Goal: Task Accomplishment & Management: Complete application form

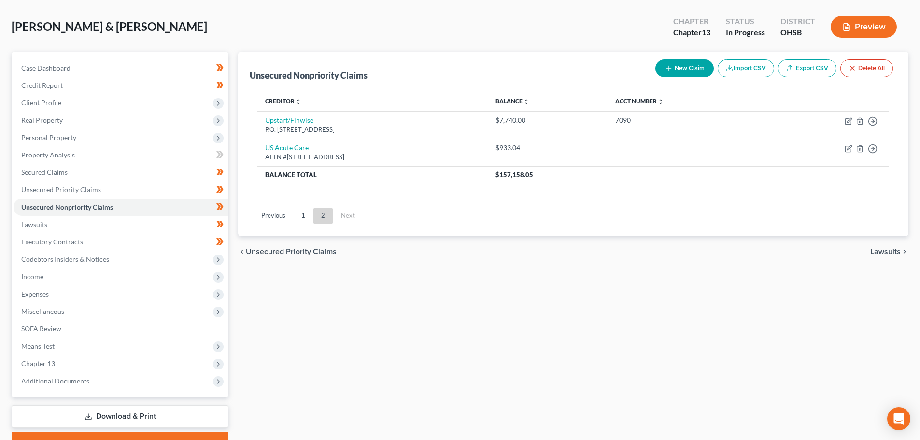
scroll to position [91, 0]
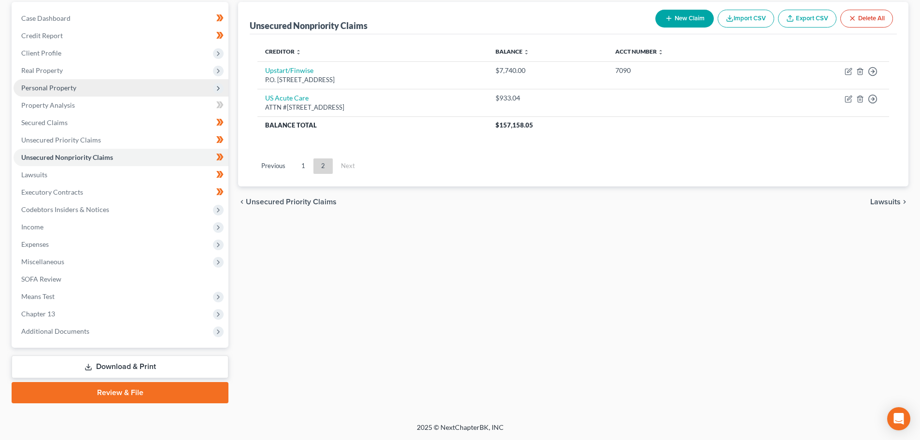
click at [78, 86] on span "Personal Property" at bounding box center [121, 87] width 215 height 17
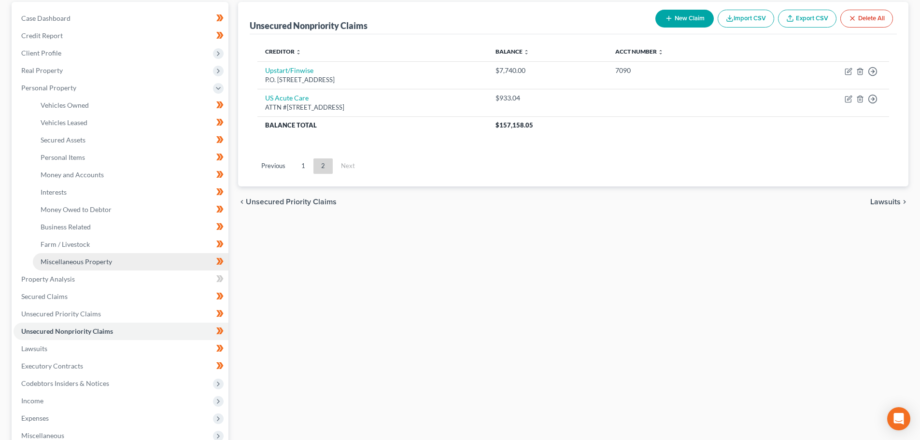
click at [87, 262] on span "Miscellaneous Property" at bounding box center [76, 261] width 71 height 8
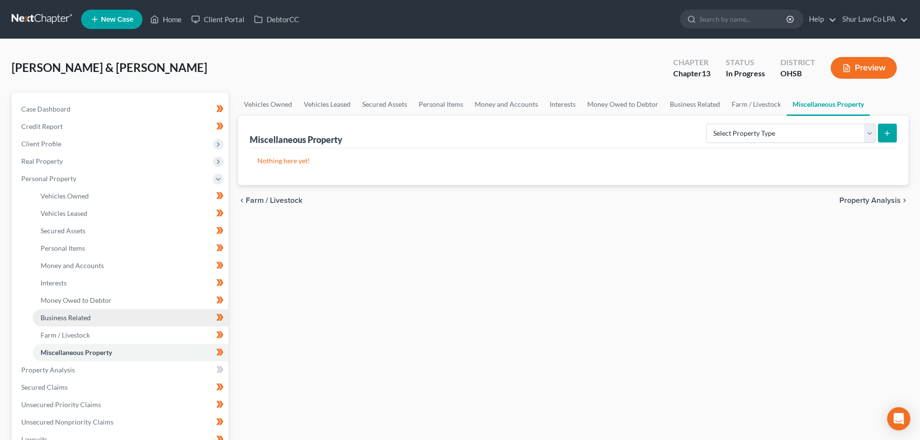
click at [91, 323] on link "Business Related" at bounding box center [131, 317] width 196 height 17
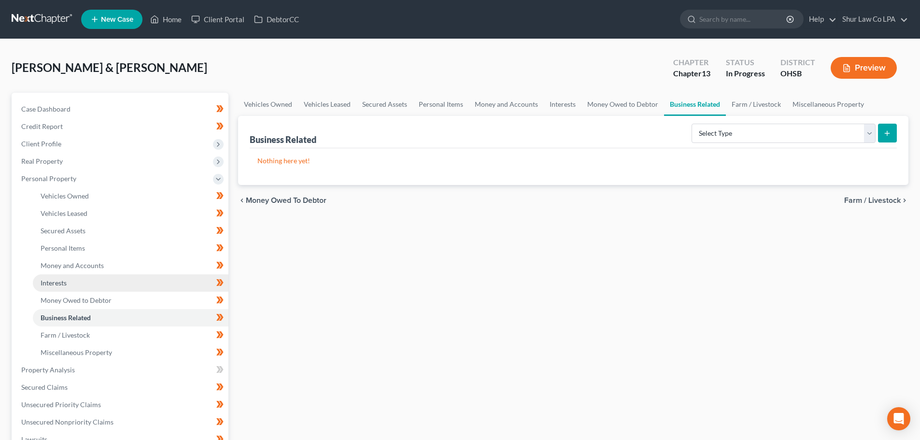
click at [77, 284] on link "Interests" at bounding box center [131, 282] width 196 height 17
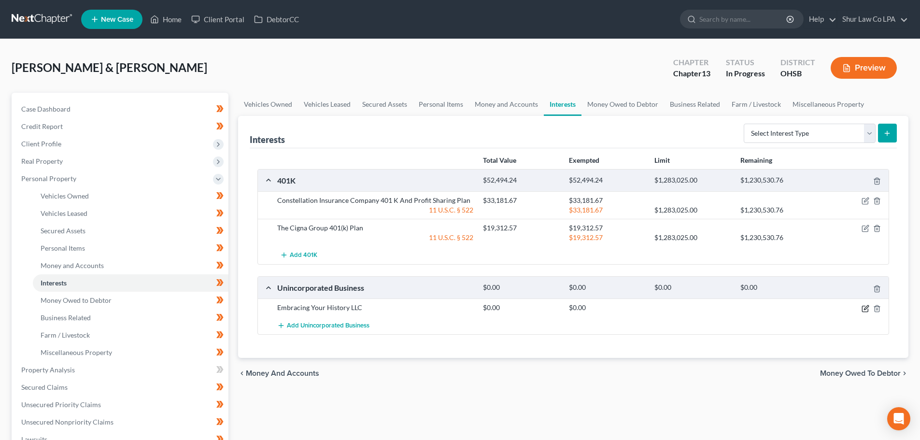
click at [866, 310] on icon "button" at bounding box center [866, 309] width 8 height 8
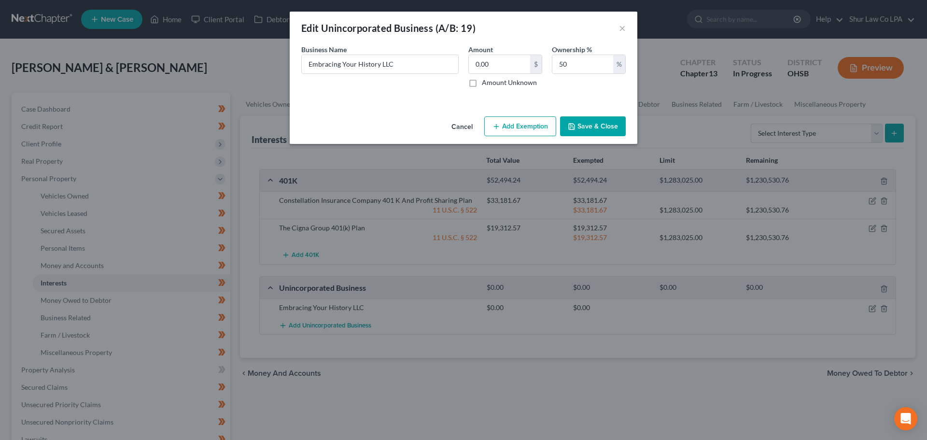
click at [606, 129] on button "Save & Close" at bounding box center [593, 126] width 66 height 20
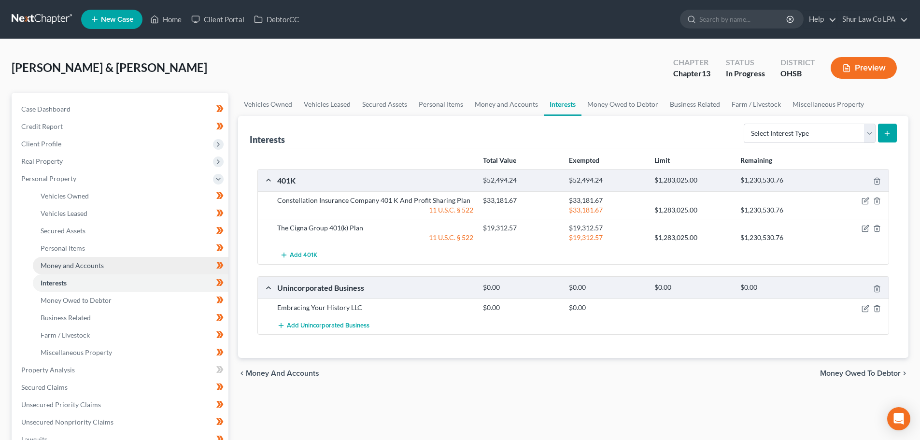
click at [99, 264] on span "Money and Accounts" at bounding box center [72, 265] width 63 height 8
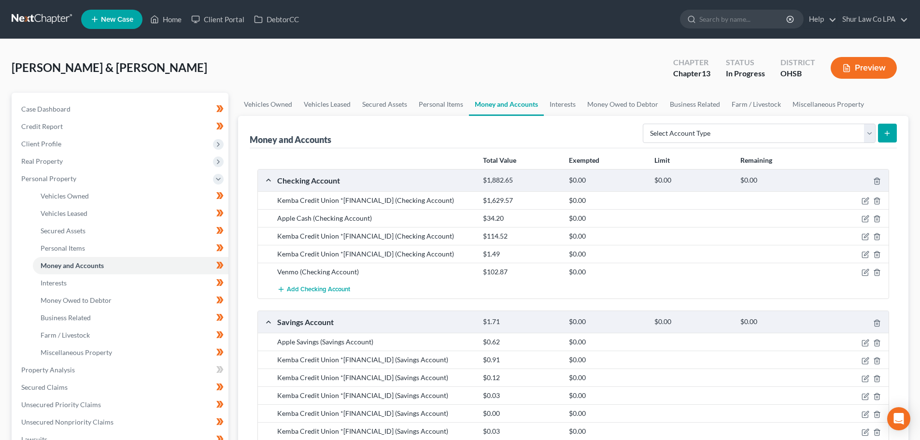
click at [55, 11] on link at bounding box center [43, 19] width 62 height 17
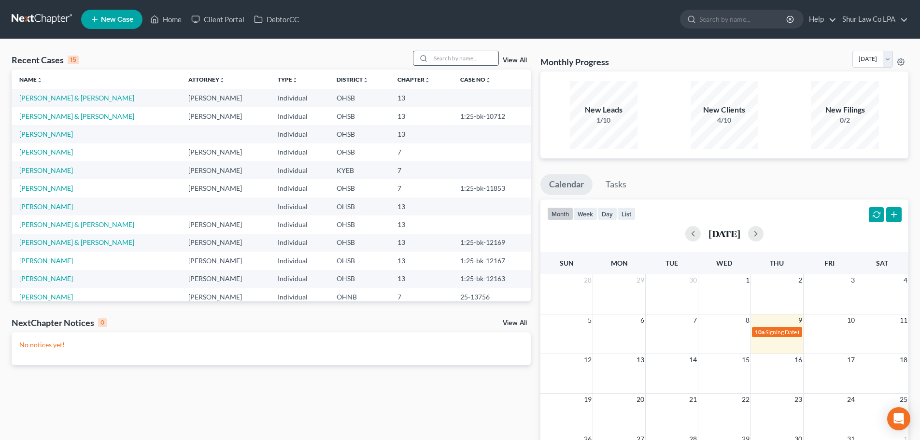
click at [449, 59] on input "search" at bounding box center [465, 58] width 68 height 14
click at [465, 60] on input "search" at bounding box center [465, 58] width 68 height 14
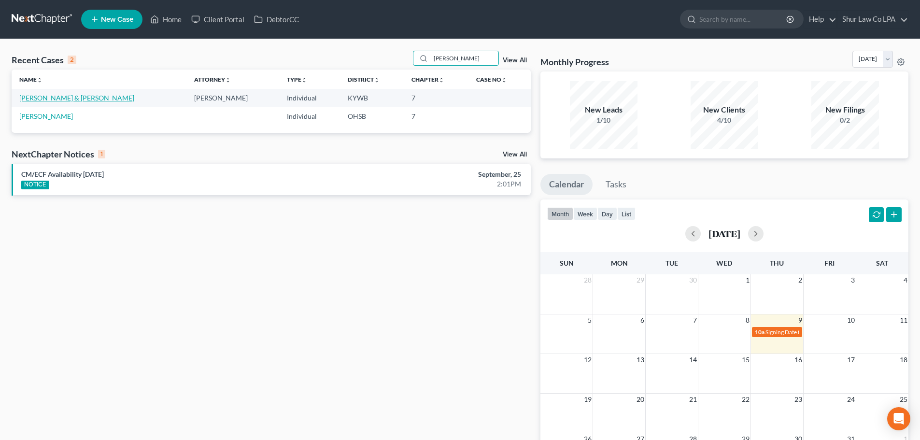
type input "[PERSON_NAME]"
click at [87, 101] on link "[PERSON_NAME] & [PERSON_NAME]" at bounding box center [76, 98] width 115 height 8
